Goal: Find specific page/section: Find specific page/section

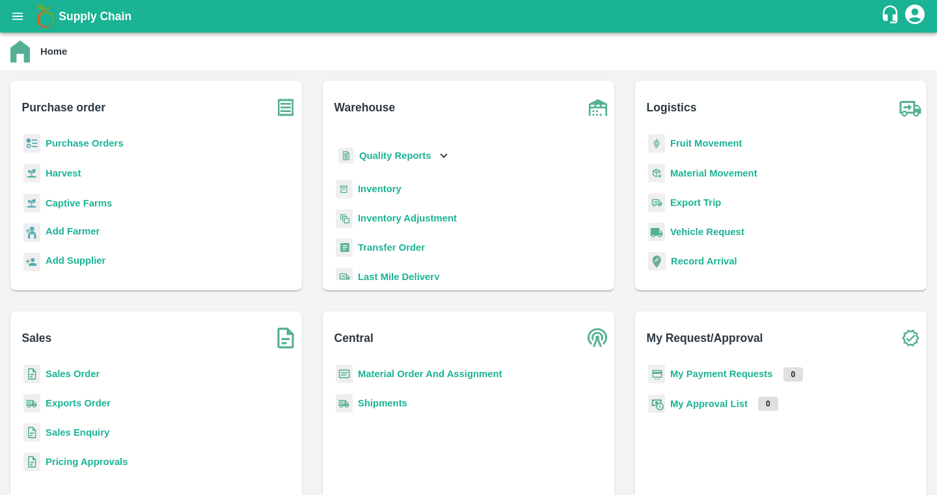
scroll to position [30, 0]
click at [399, 236] on div "Inventory Adjustment" at bounding box center [468, 224] width 271 height 29
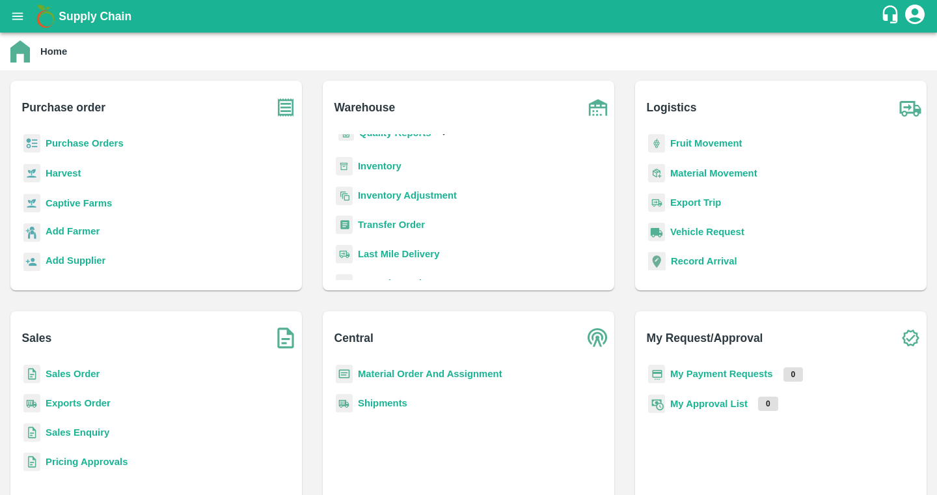
scroll to position [46, 0]
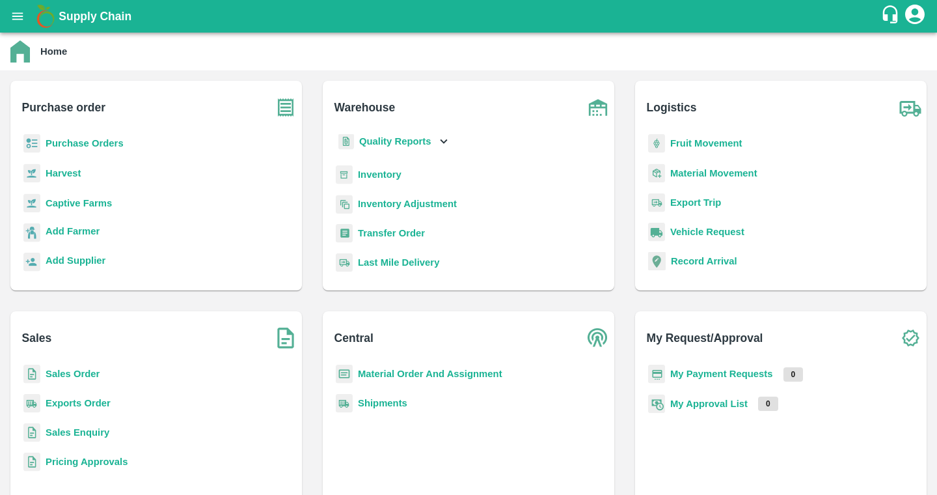
click at [426, 196] on div "Inventory Adjustment" at bounding box center [468, 209] width 271 height 29
click at [425, 203] on b "Inventory Adjustment" at bounding box center [407, 203] width 99 height 10
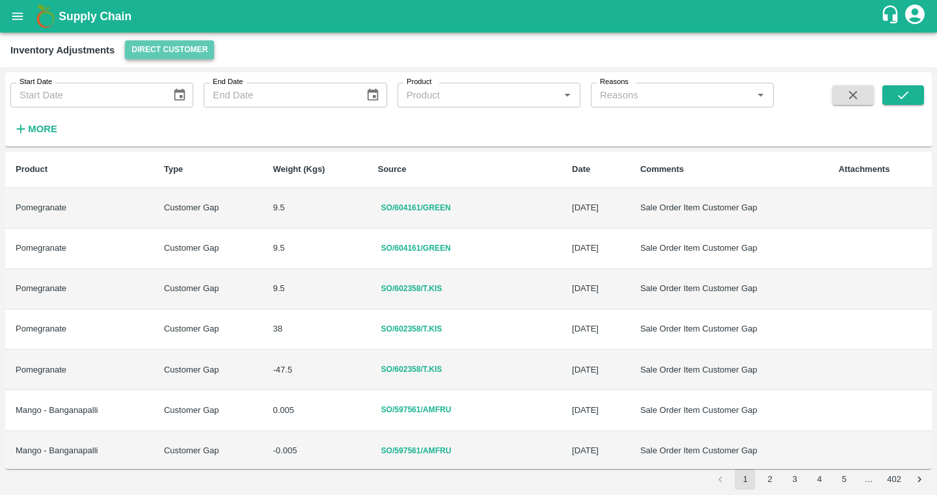
click at [193, 55] on button "Direct Customer" at bounding box center [169, 49] width 89 height 19
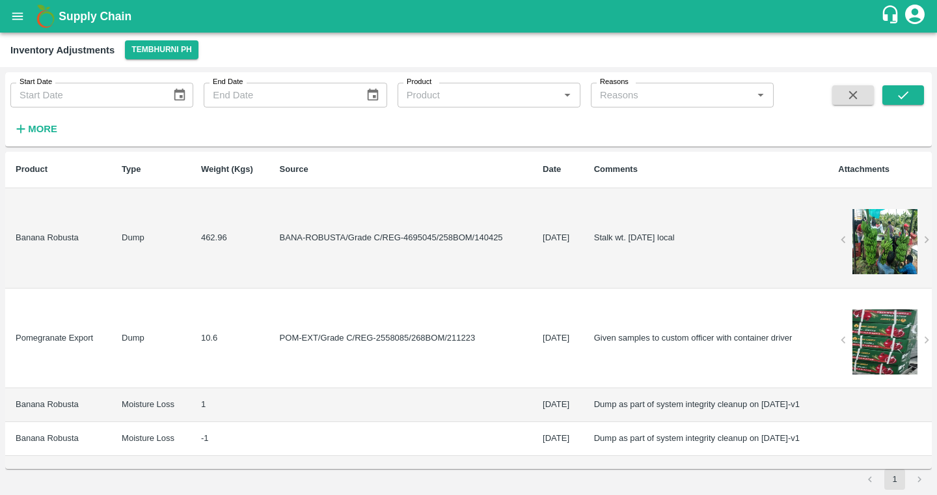
click at [866, 240] on div at bounding box center [885, 241] width 73 height 65
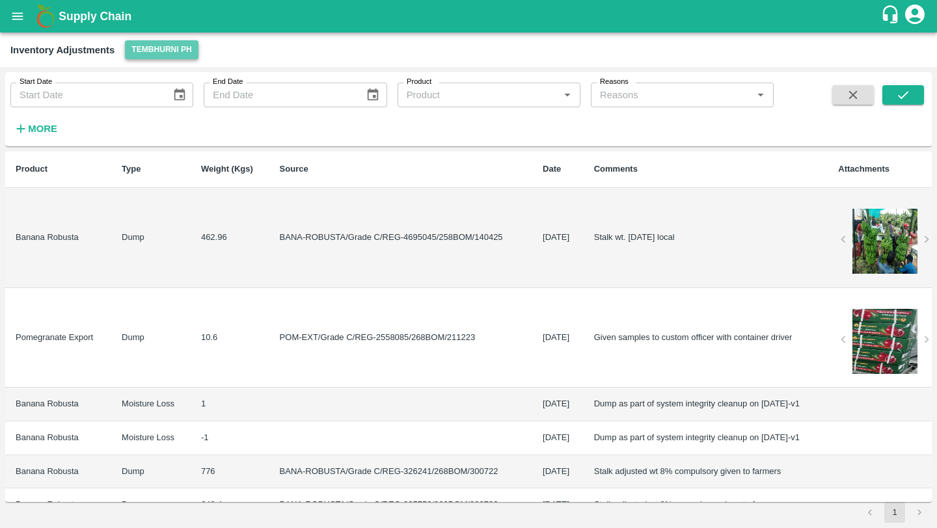
click at [172, 51] on button "Tembhurni PH" at bounding box center [161, 49] width 73 height 19
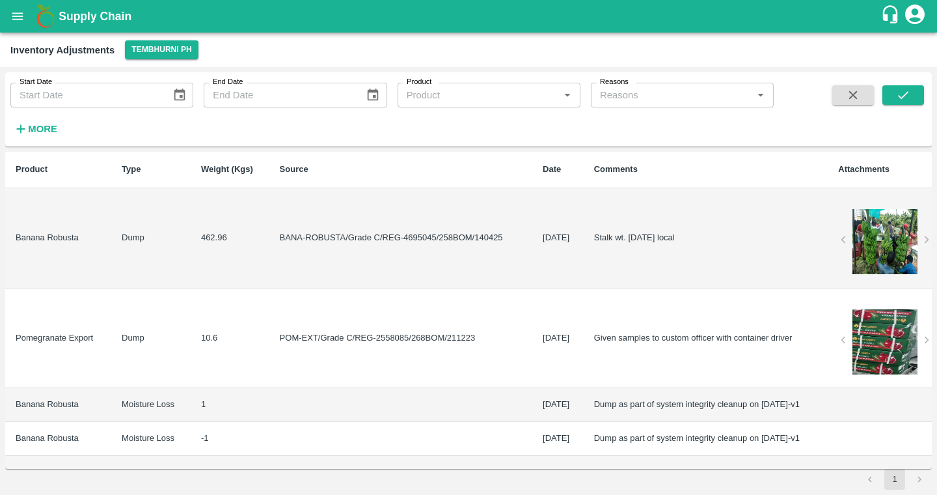
click at [38, 135] on h6 "More" at bounding box center [42, 128] width 29 height 17
click at [866, 261] on div at bounding box center [885, 241] width 73 height 65
click at [17, 18] on icon "open drawer" at bounding box center [17, 16] width 14 height 14
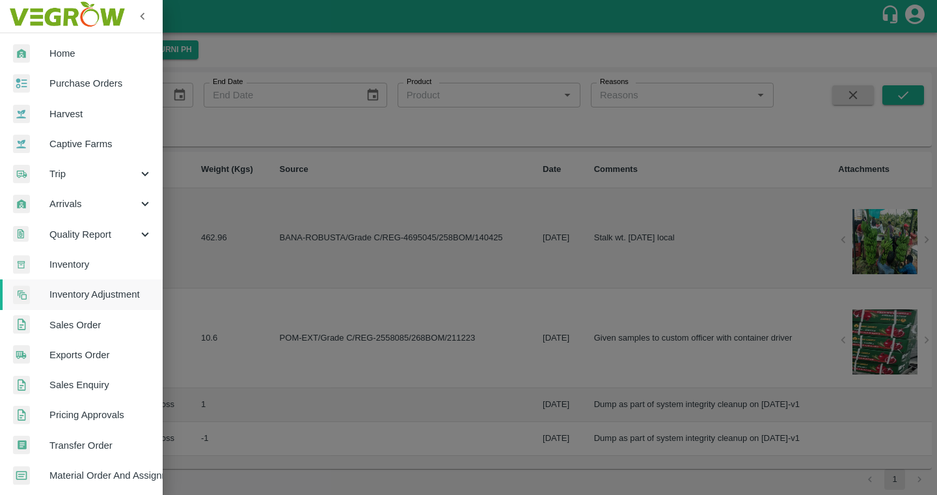
click at [35, 45] on div at bounding box center [31, 53] width 36 height 19
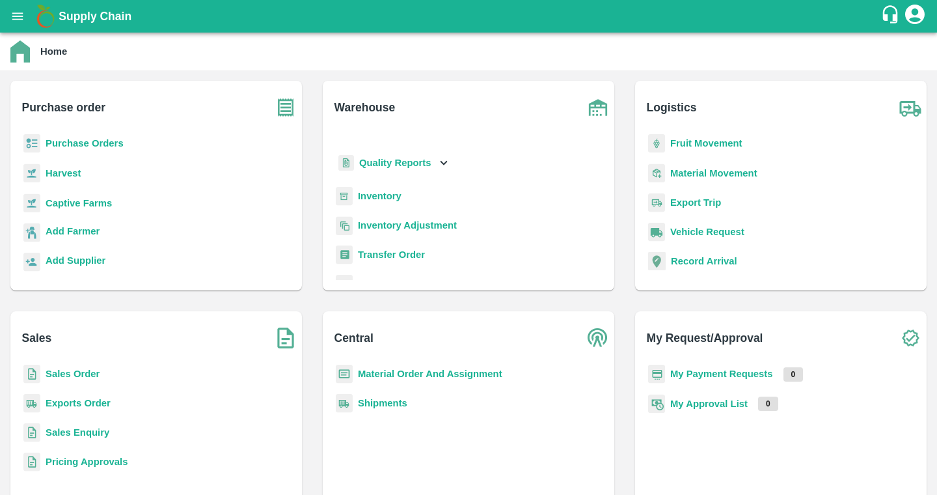
scroll to position [10, 0]
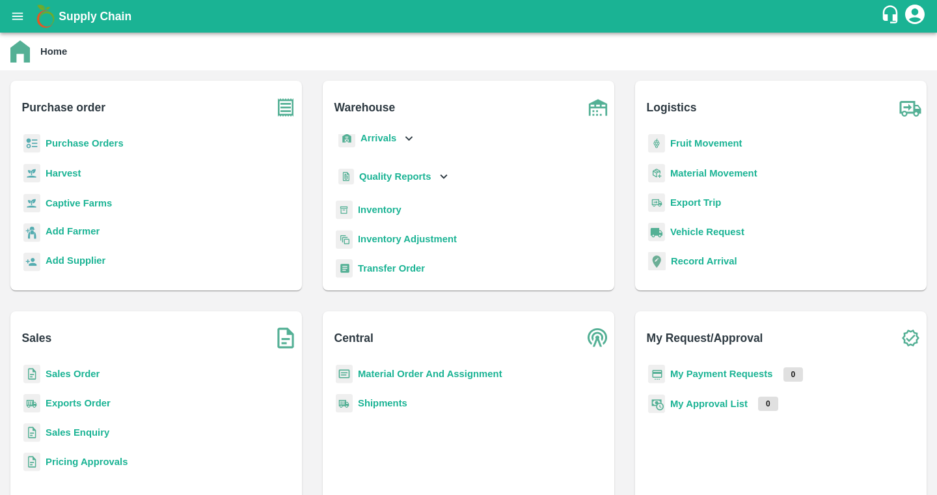
click at [379, 212] on b "Inventory" at bounding box center [380, 209] width 44 height 10
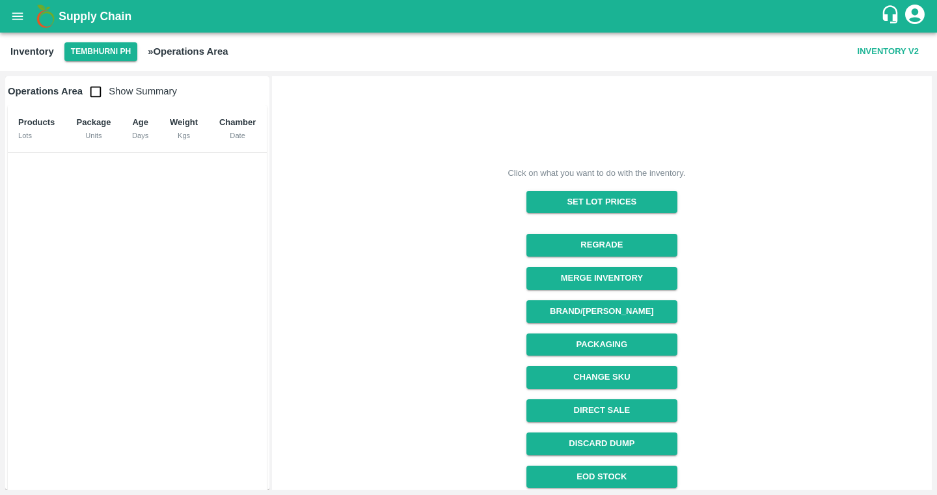
scroll to position [348, 0]
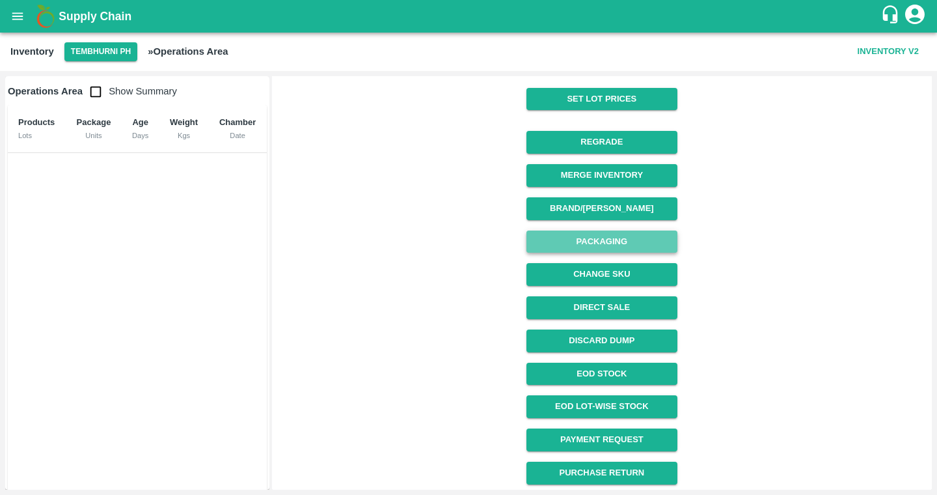
click at [622, 244] on button "Packaging" at bounding box center [602, 241] width 150 height 23
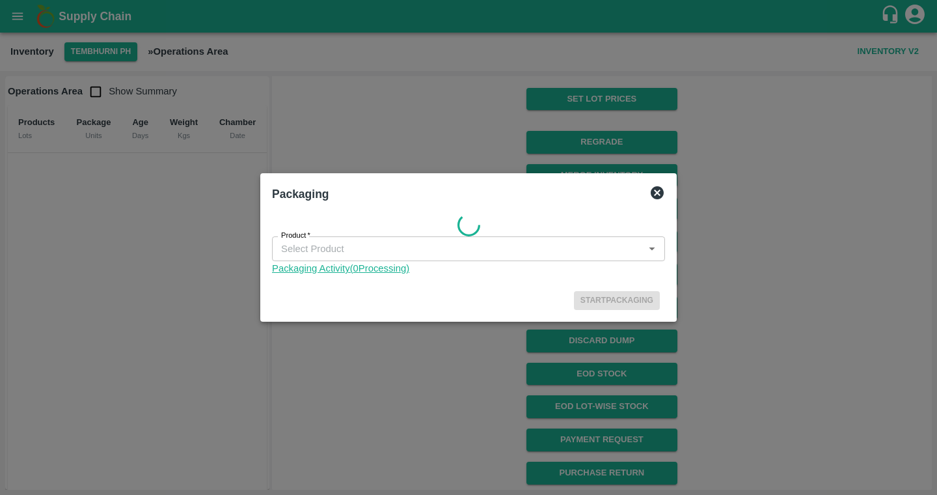
click at [354, 270] on link "Packaging Activity( 0 Processing)" at bounding box center [468, 268] width 393 height 14
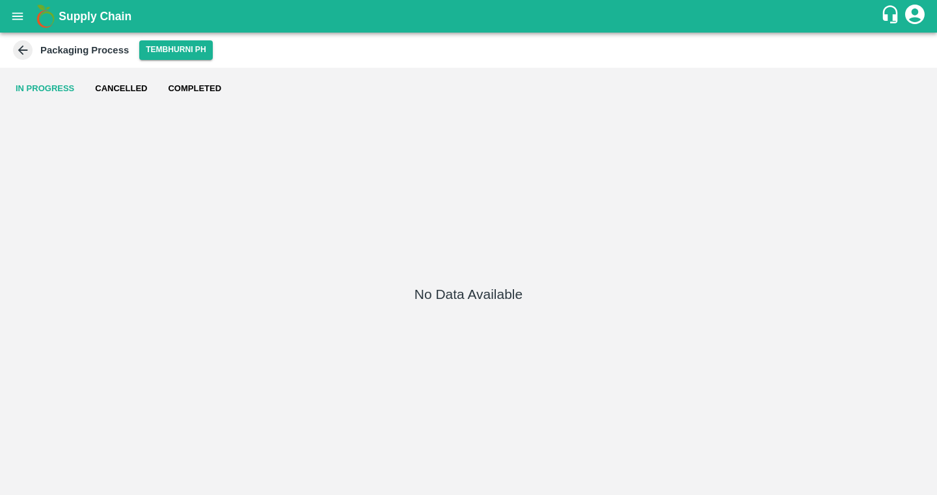
click at [208, 89] on button "Completed" at bounding box center [194, 88] width 74 height 31
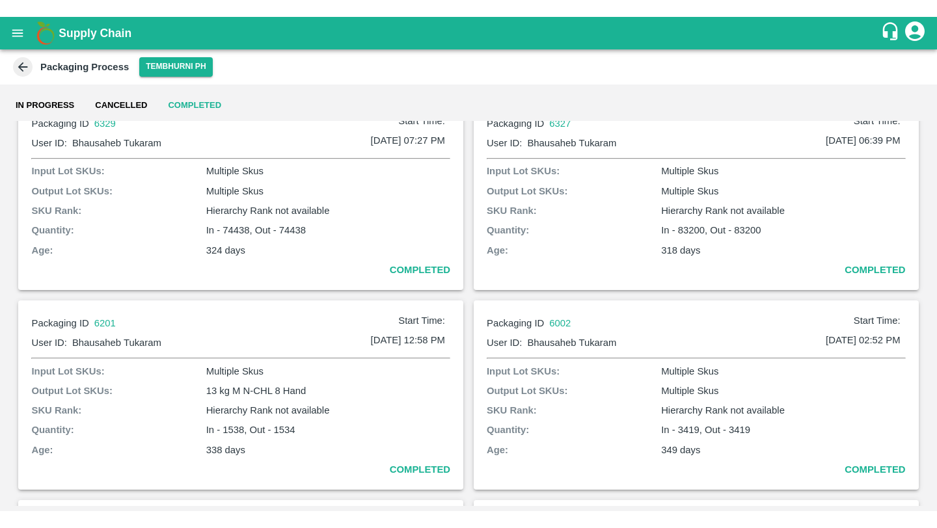
scroll to position [3726, 0]
